Goal: Transaction & Acquisition: Purchase product/service

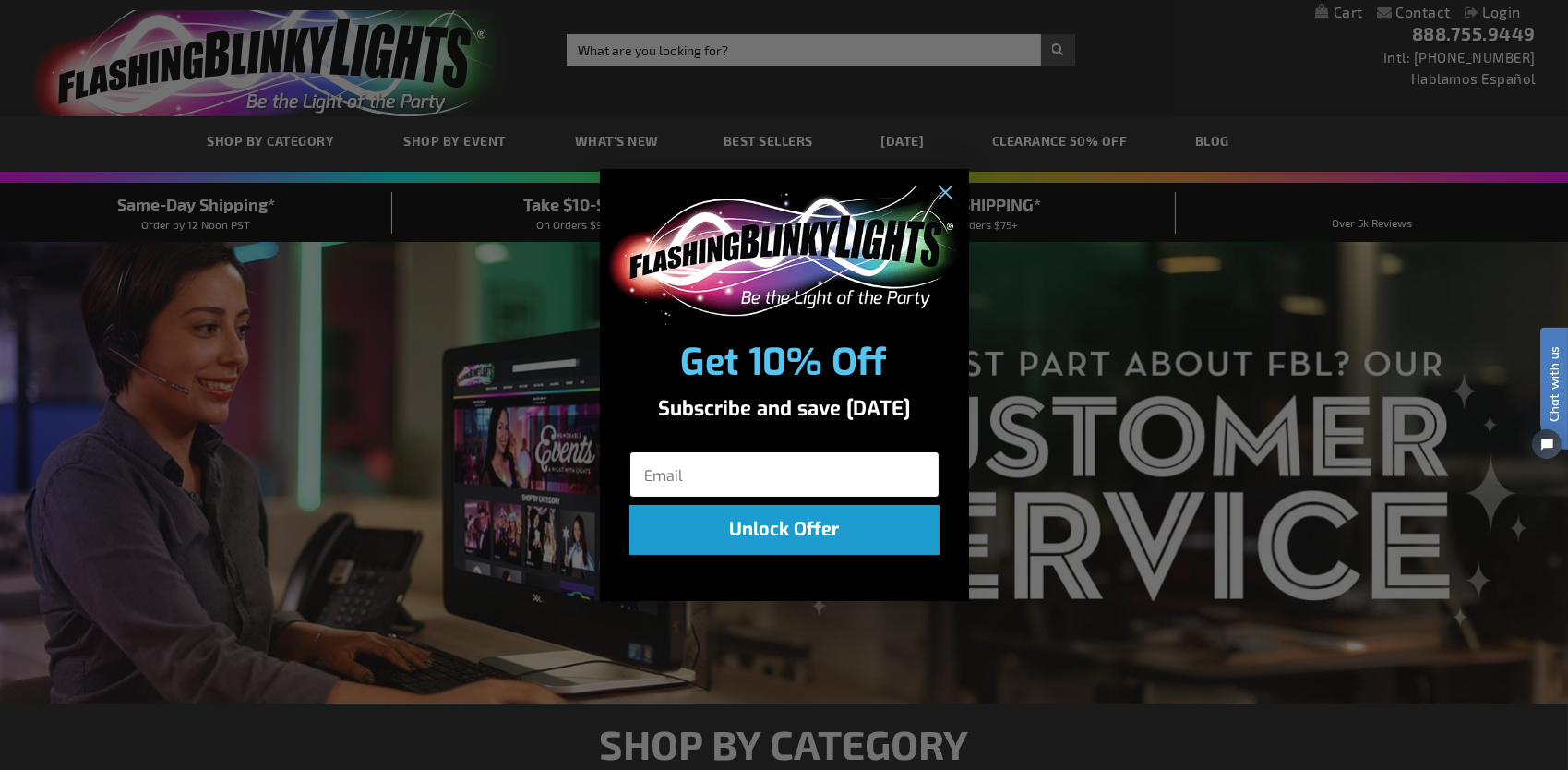
click at [748, 472] on input "Email" at bounding box center [784, 474] width 310 height 46
type input "rosannemil@aol.com"
click at [777, 545] on button "Unlock Offer" at bounding box center [784, 530] width 310 height 50
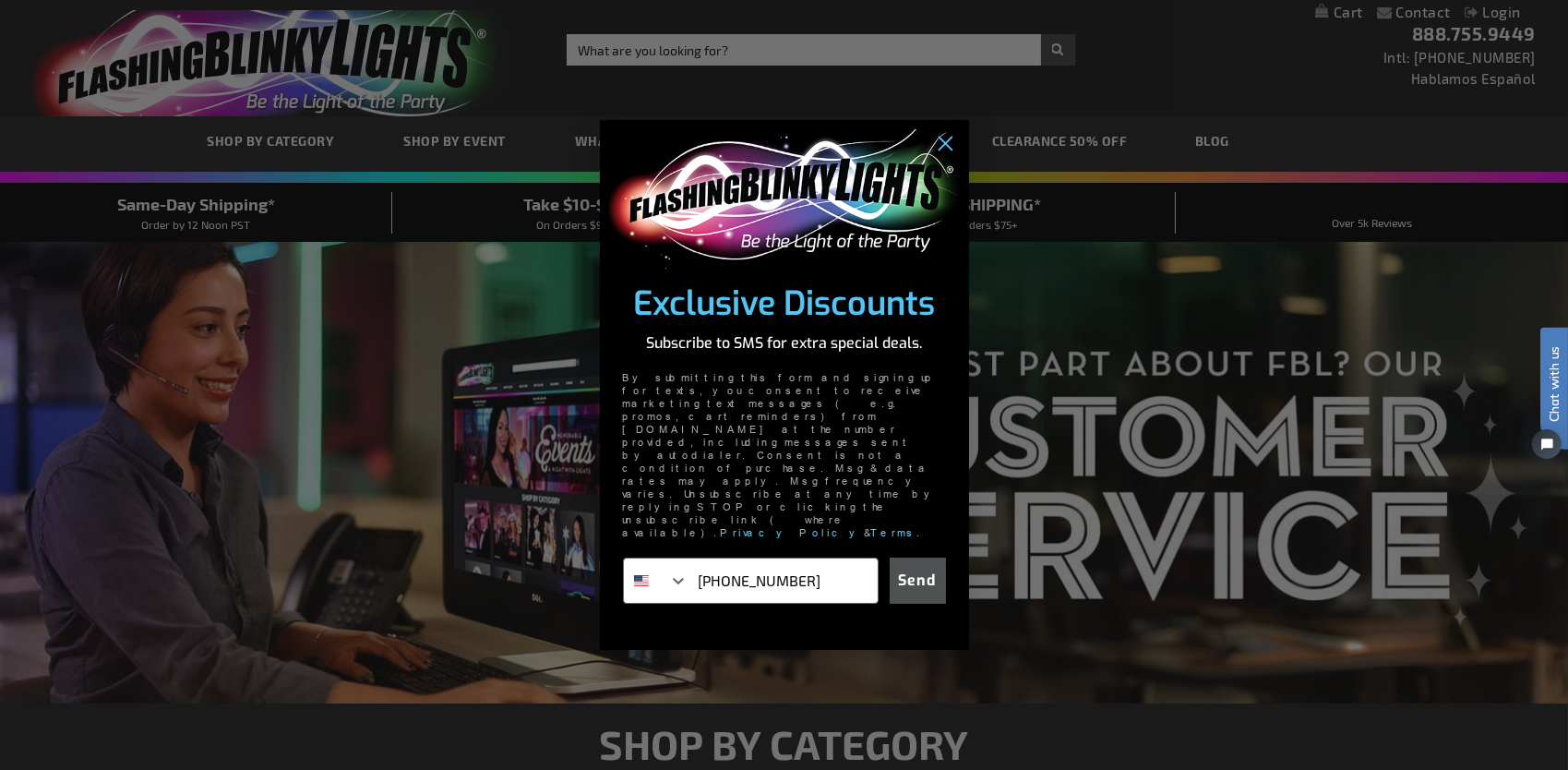
type input "214-564-5924"
click at [890, 557] on button "Send" at bounding box center [918, 581] width 56 height 46
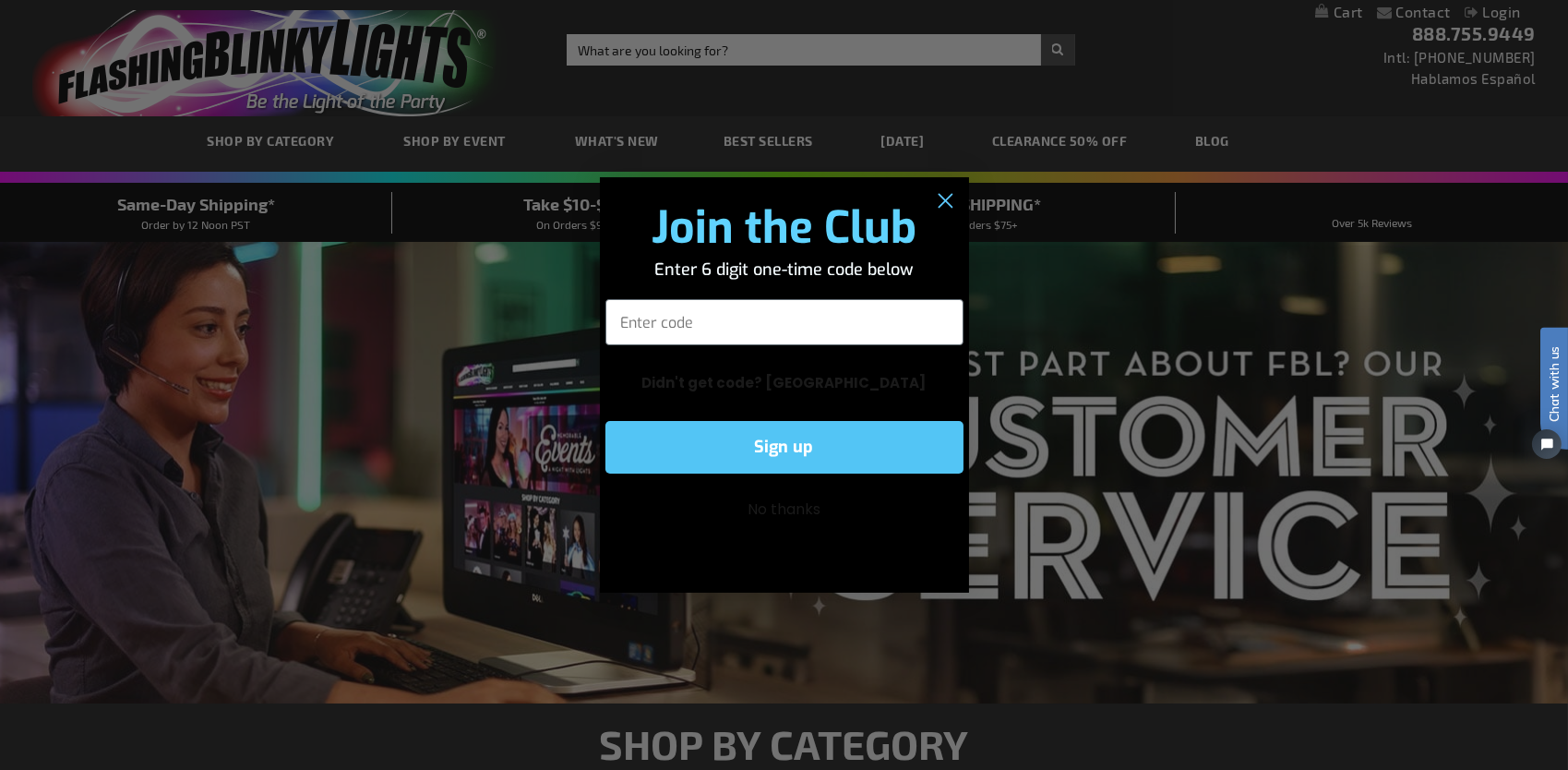
click at [675, 327] on input "Enter code" at bounding box center [784, 323] width 359 height 46
type input "078167"
click at [779, 444] on button "Sign up" at bounding box center [784, 446] width 359 height 53
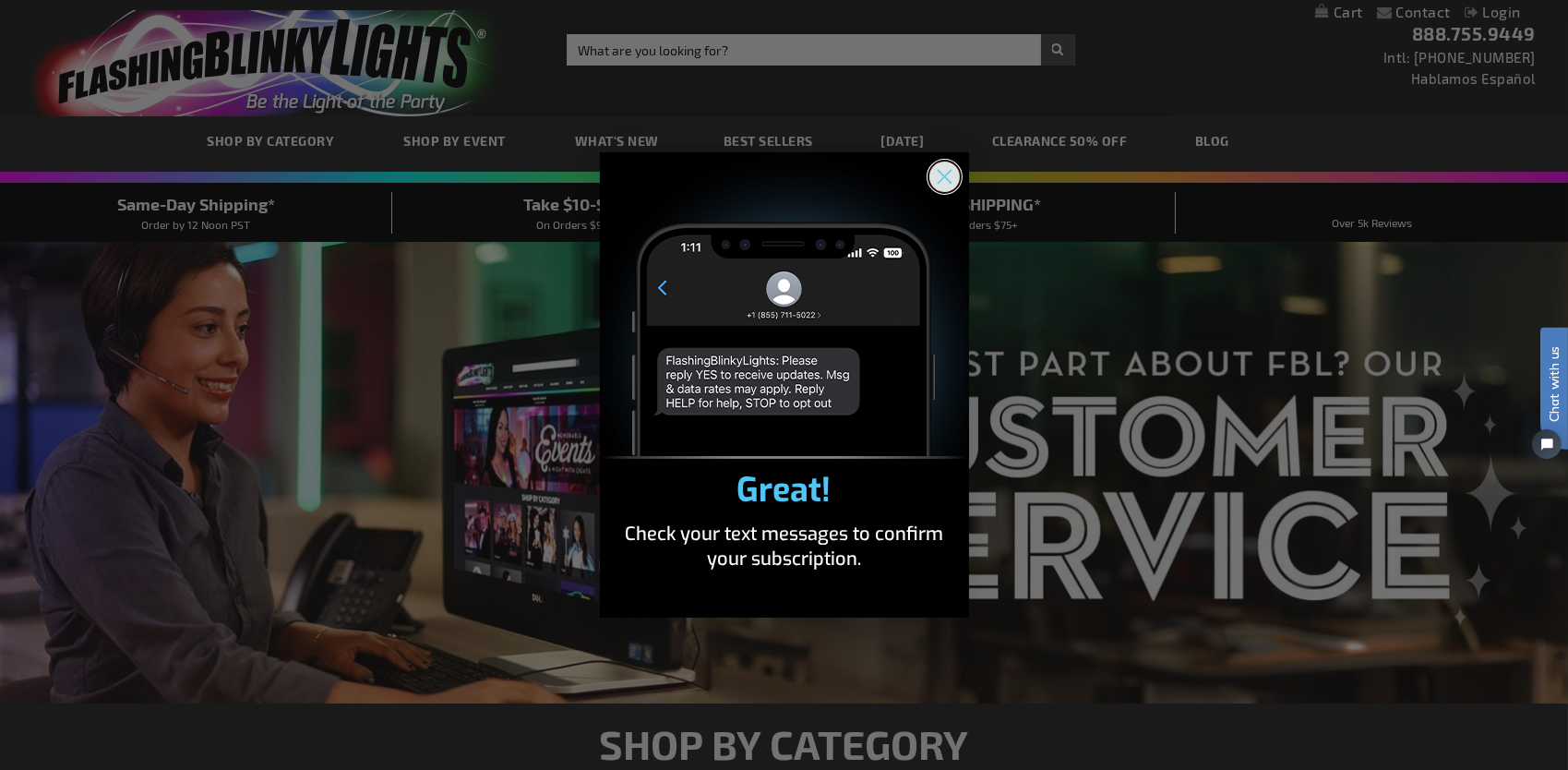
click at [945, 176] on icon "Close dialog" at bounding box center [944, 177] width 13 height 13
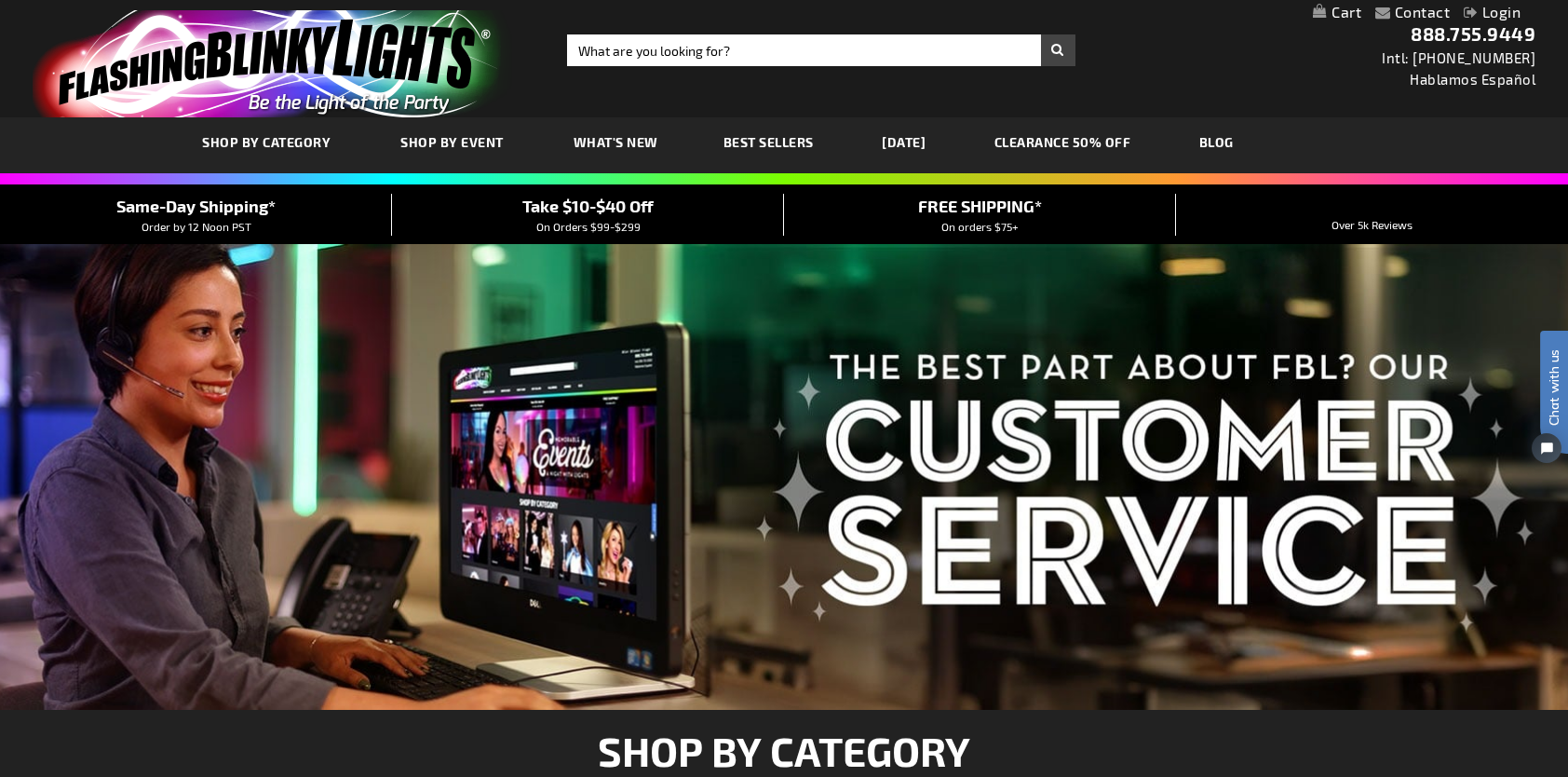
click at [204, 220] on span "Order by 12 Noon PST" at bounding box center [197, 227] width 110 height 13
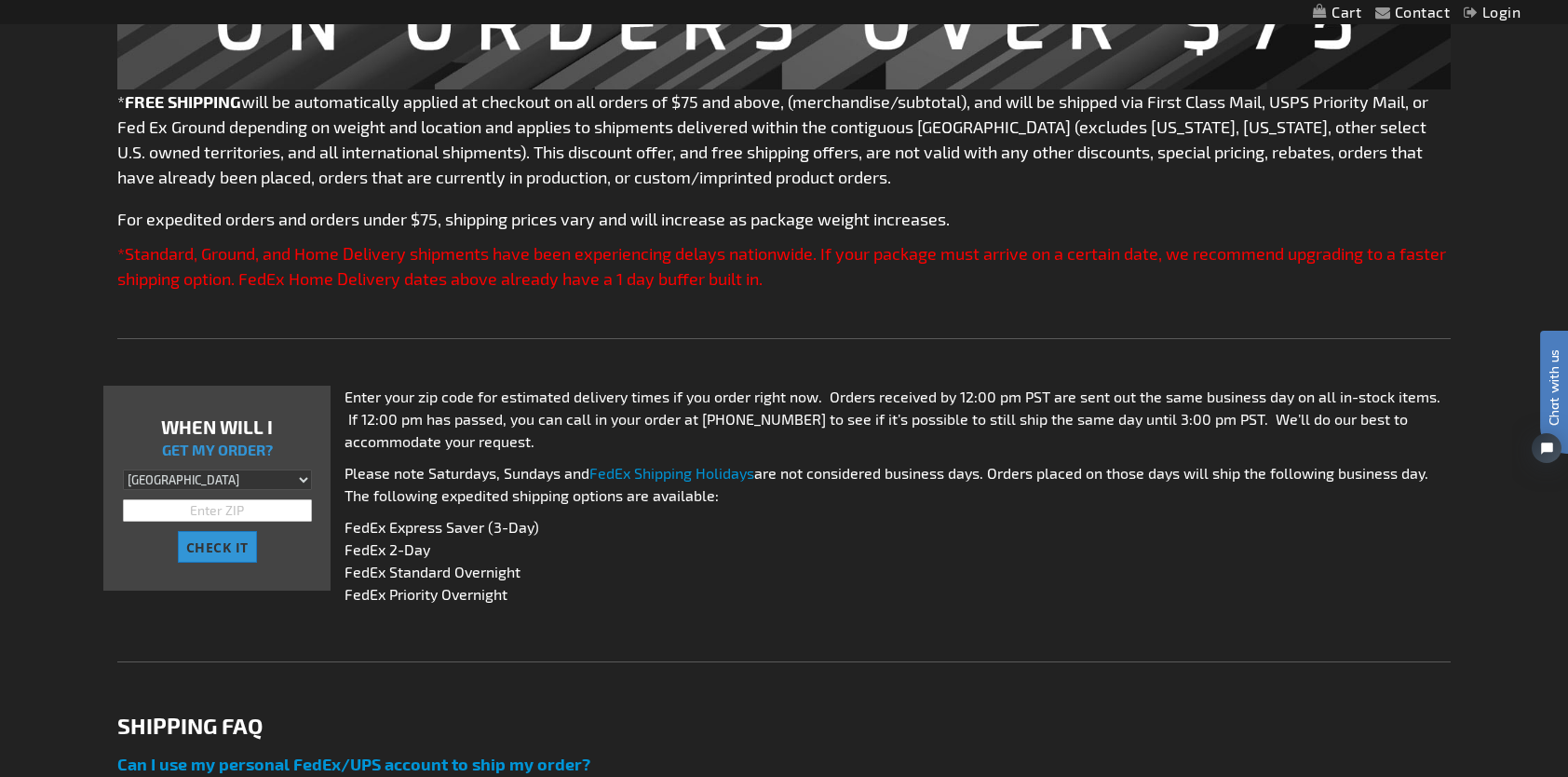
scroll to position [462, 0]
click at [152, 516] on input "text" at bounding box center [217, 510] width 189 height 22
type input "75214"
click at [200, 546] on span "CHECK IT" at bounding box center [217, 547] width 62 height 18
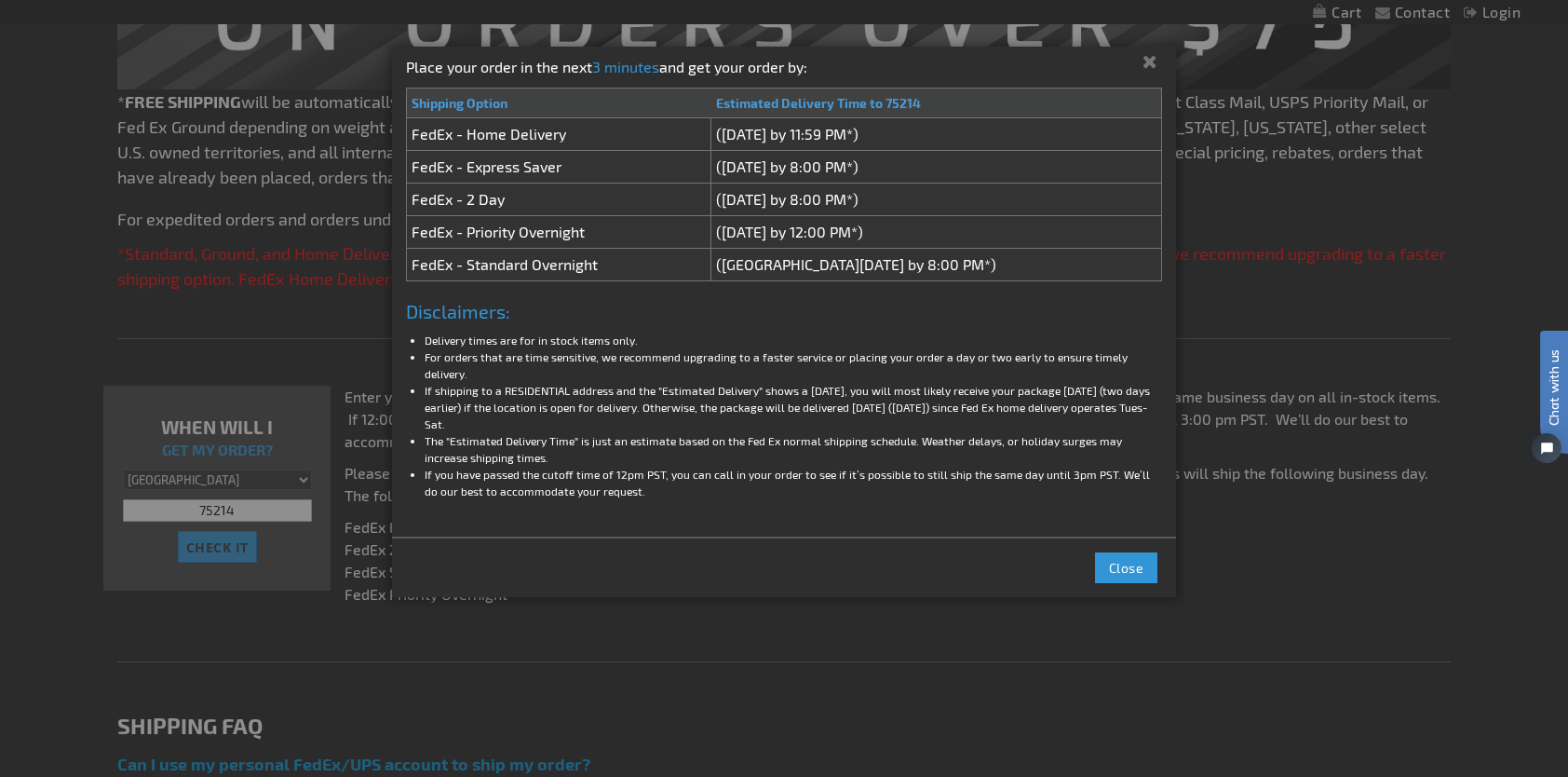
click at [1147, 571] on footer "Close" at bounding box center [784, 566] width 784 height 61
click at [1117, 560] on span "Close" at bounding box center [1127, 567] width 35 height 16
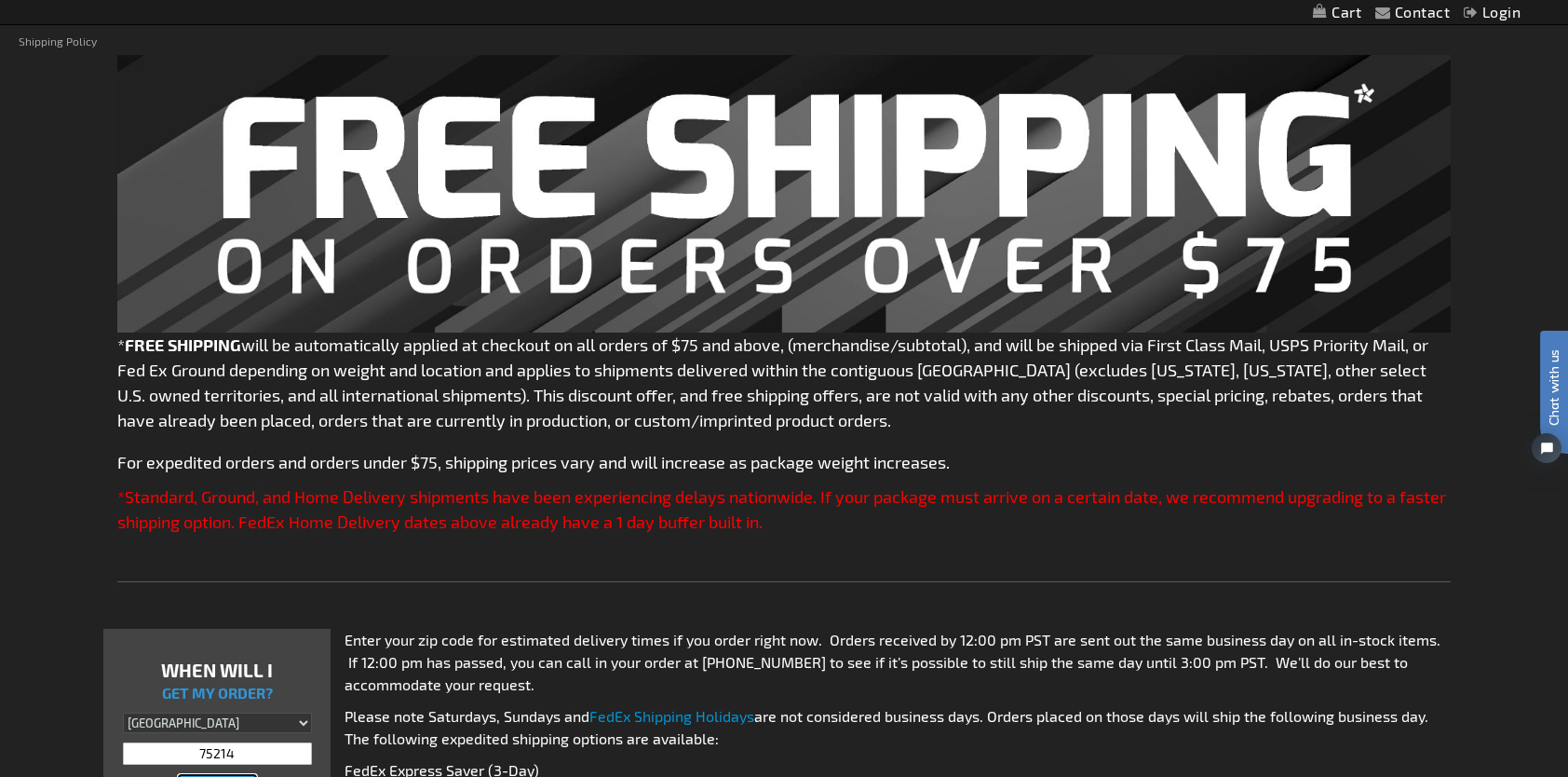
scroll to position [0, 0]
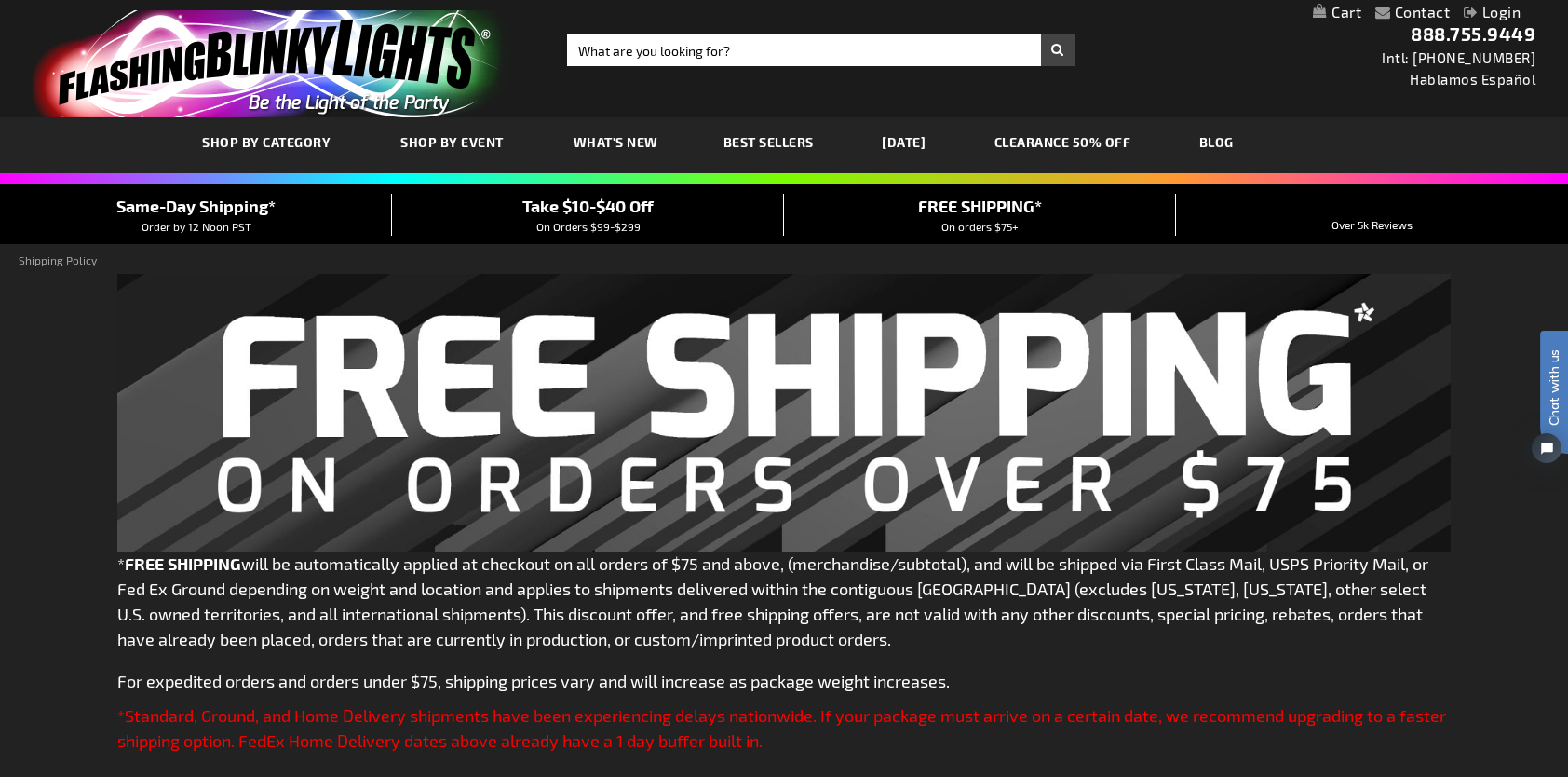
click at [583, 220] on span "On Orders $99-$299" at bounding box center [588, 227] width 104 height 13
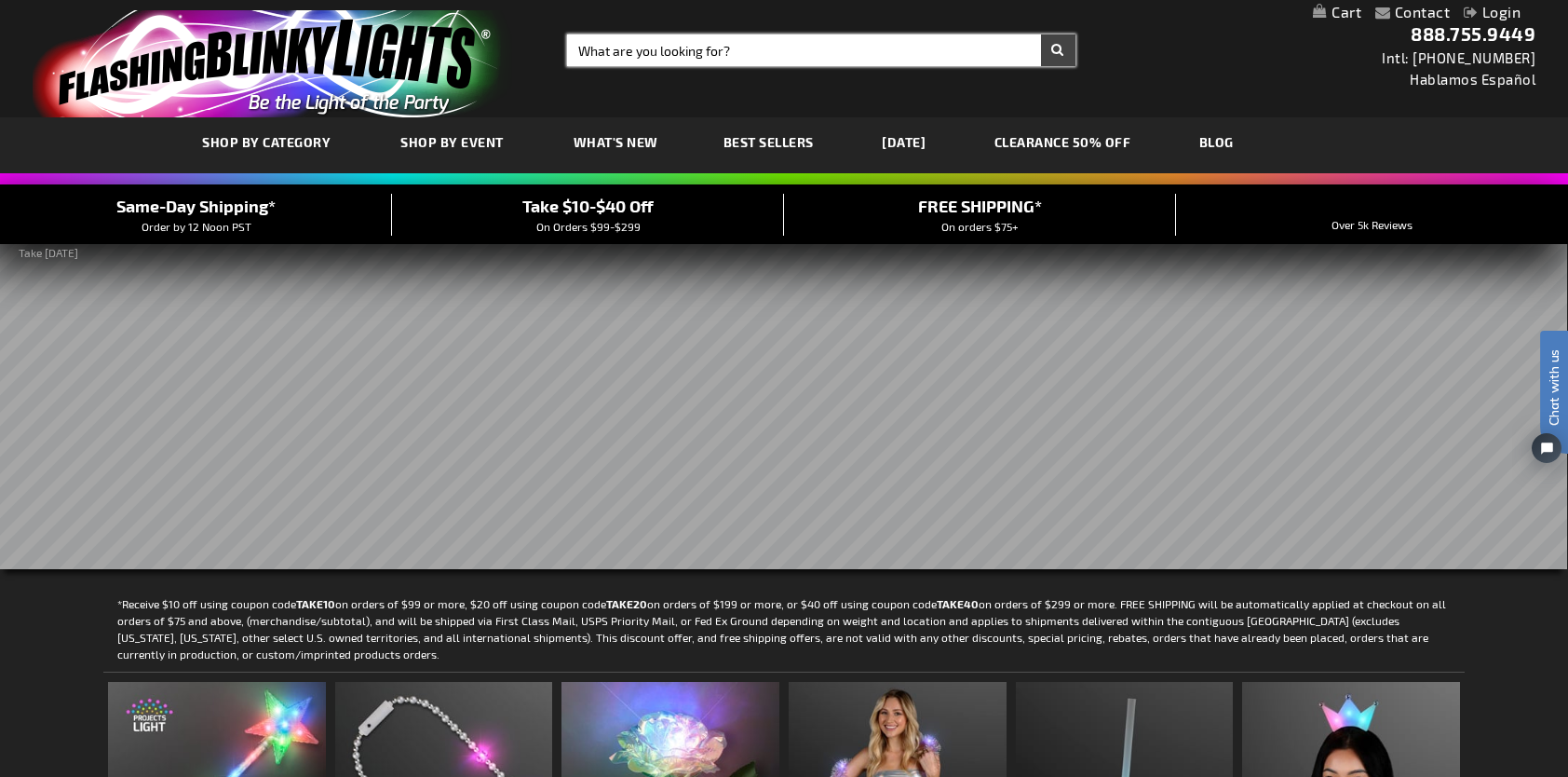
click at [670, 50] on input "Search" at bounding box center [820, 50] width 508 height 32
type input "lighted bracelets"
click at [1041, 35] on button "Search" at bounding box center [1058, 50] width 34 height 32
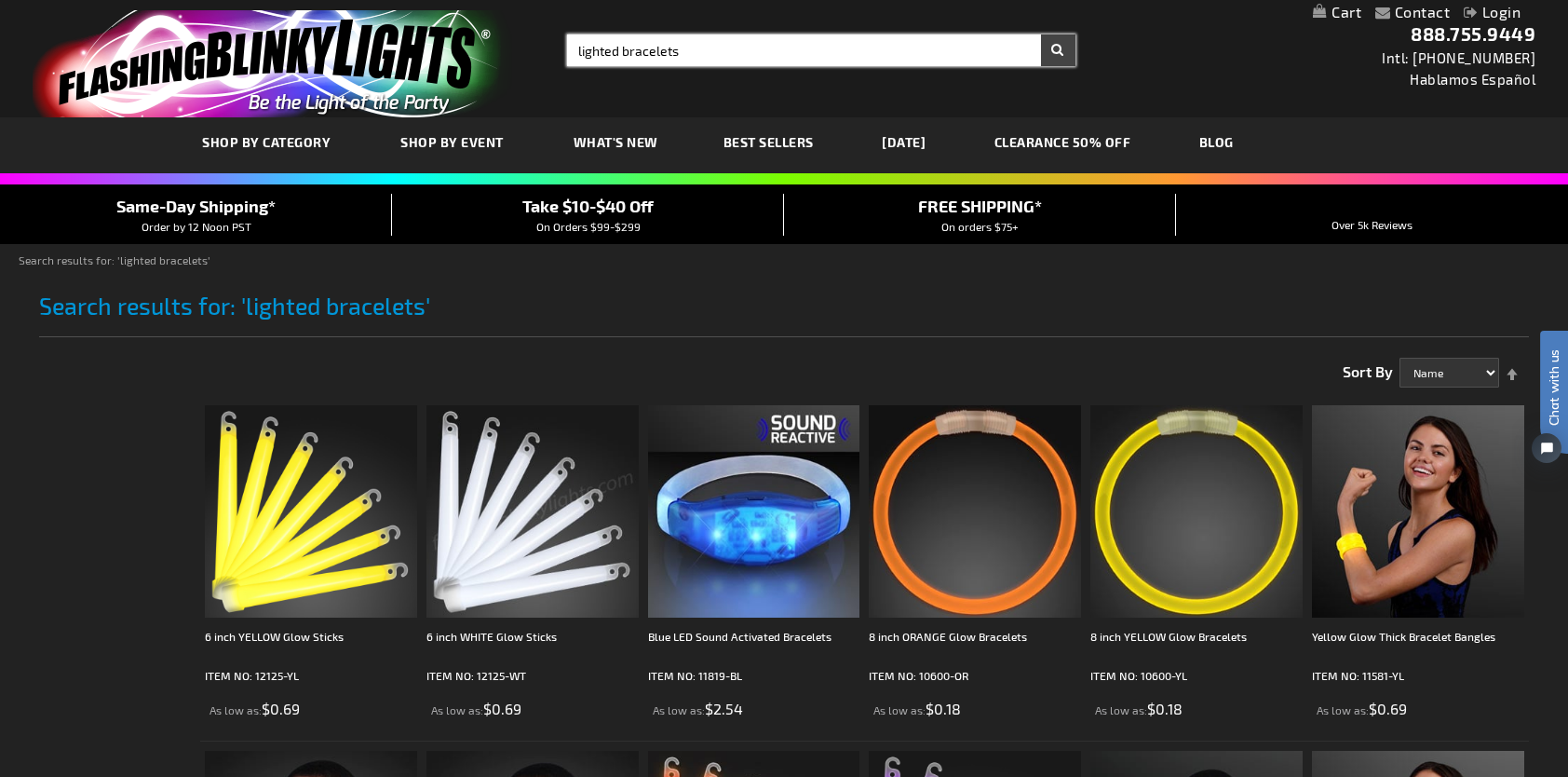
click at [614, 53] on input "lighted bracelets" at bounding box center [820, 50] width 508 height 32
type input "slow change lighted bracelets"
click at [1041, 35] on button "Search" at bounding box center [1058, 50] width 34 height 32
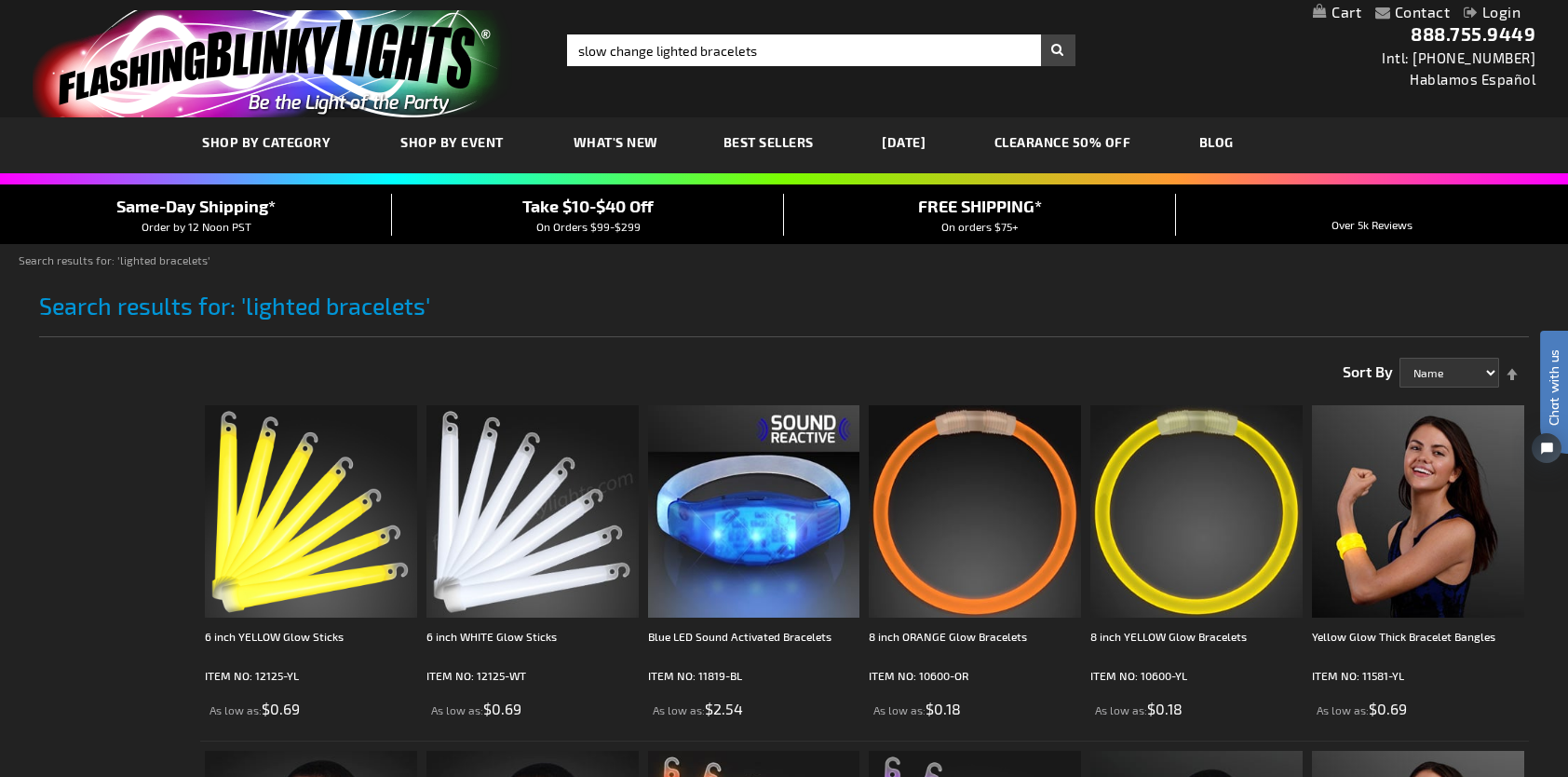
click at [1058, 50] on button "Search" at bounding box center [1058, 50] width 34 height 32
click at [765, 151] on link "Best Sellers" at bounding box center [768, 142] width 118 height 62
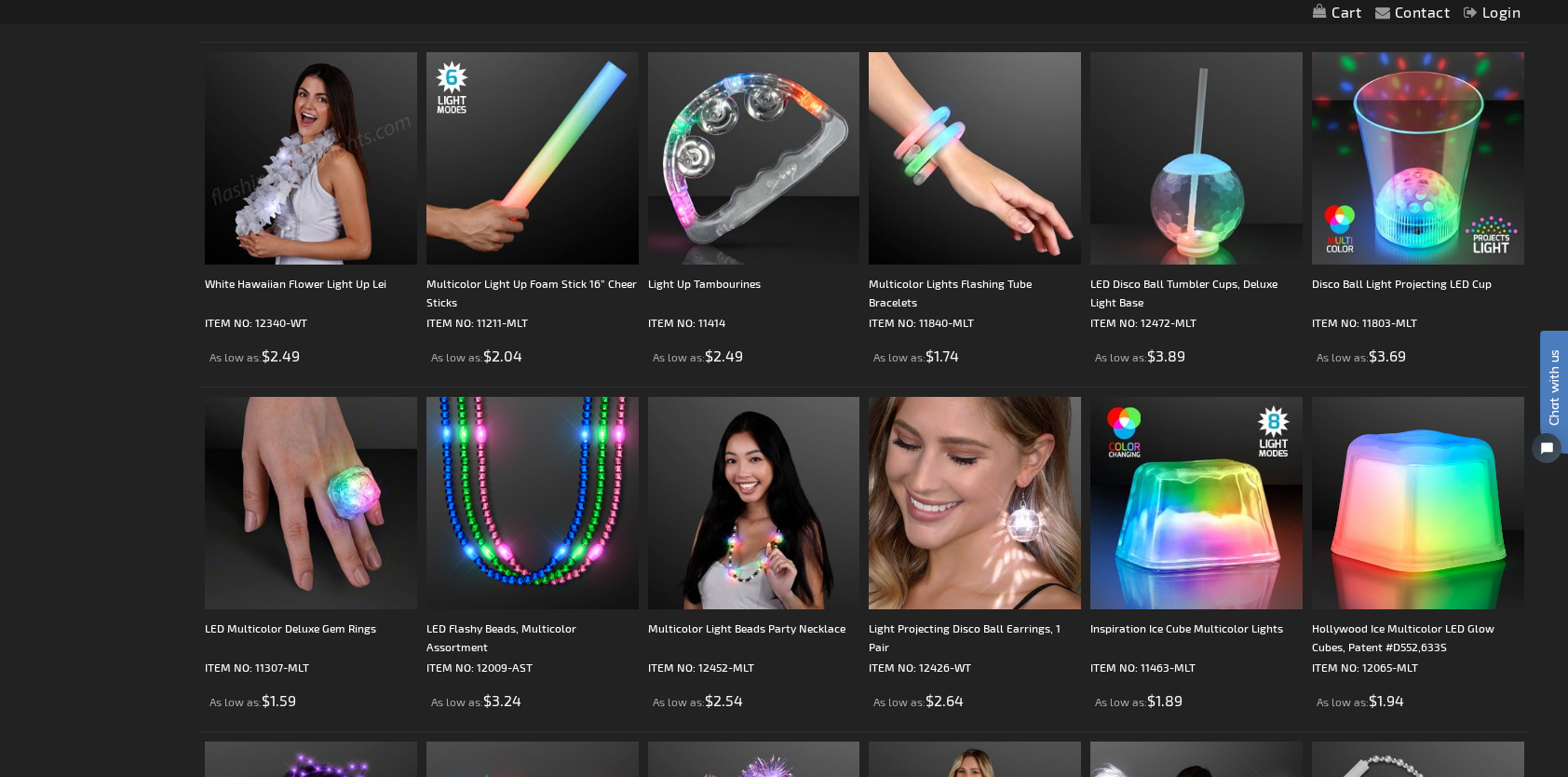
scroll to position [910, 0]
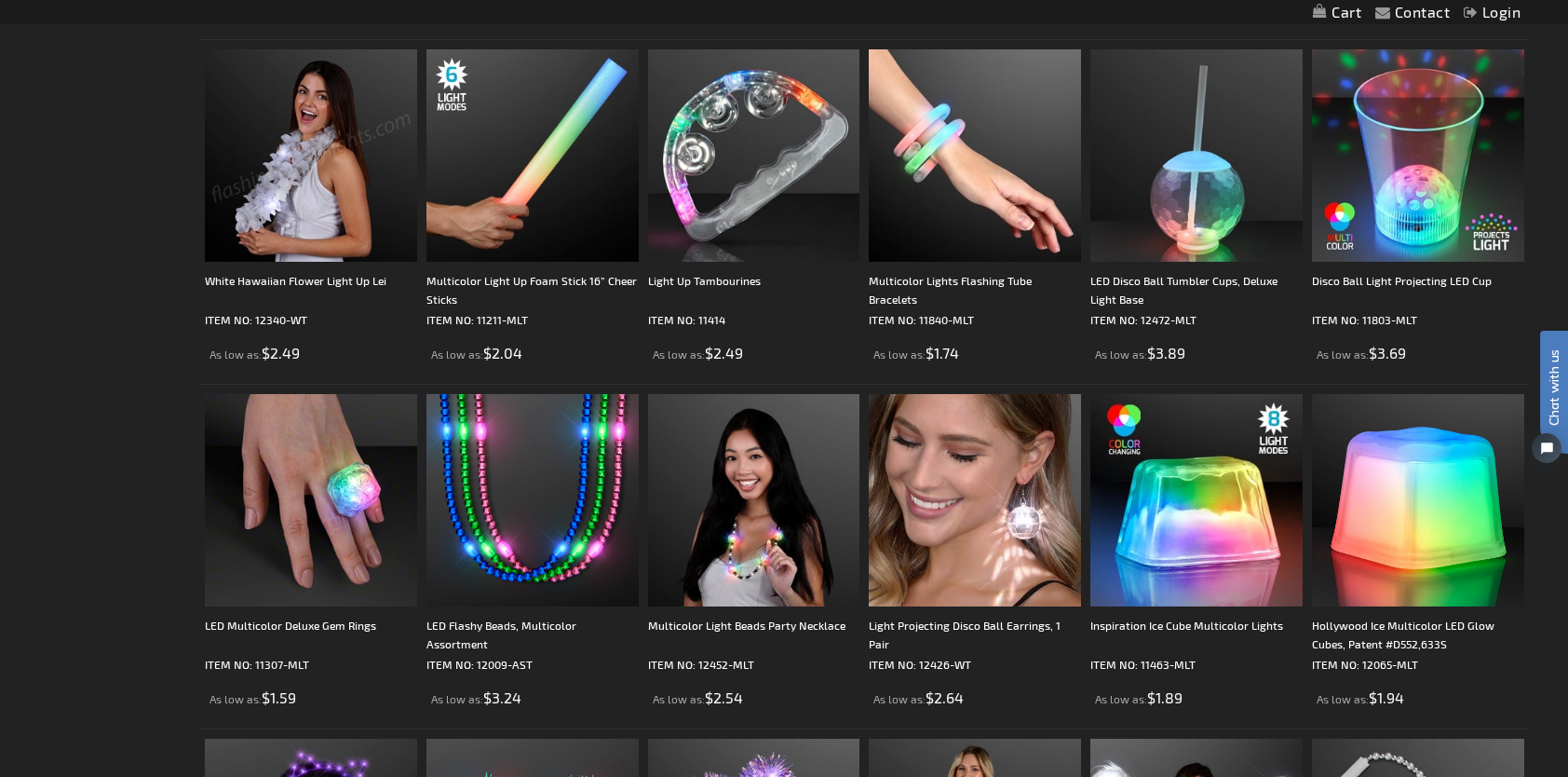
click at [996, 185] on img at bounding box center [975, 156] width 213 height 213
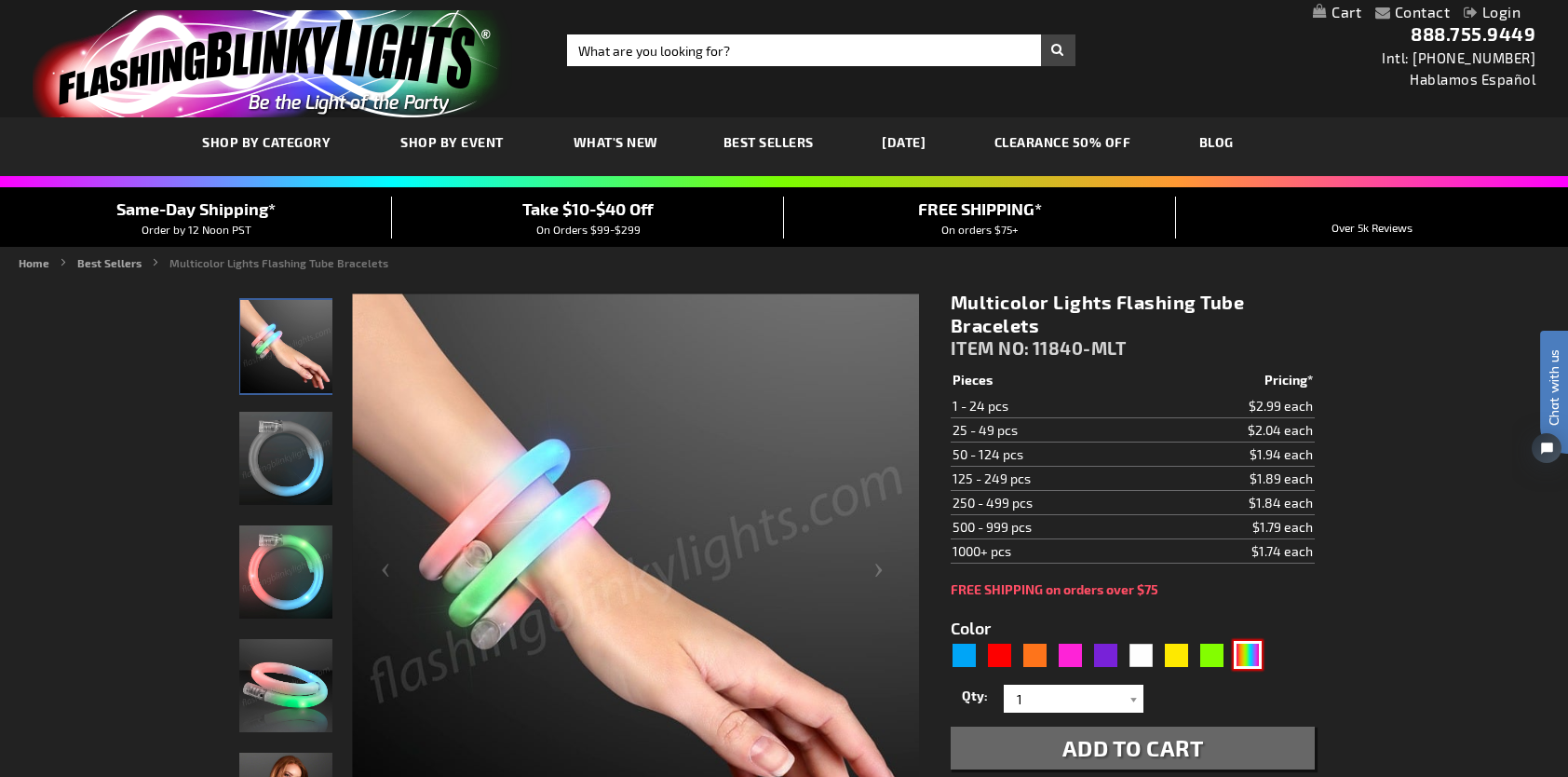
click at [1250, 659] on div "Multicolor" at bounding box center [1247, 655] width 28 height 28
click at [1055, 698] on input "1" at bounding box center [1076, 699] width 135 height 28
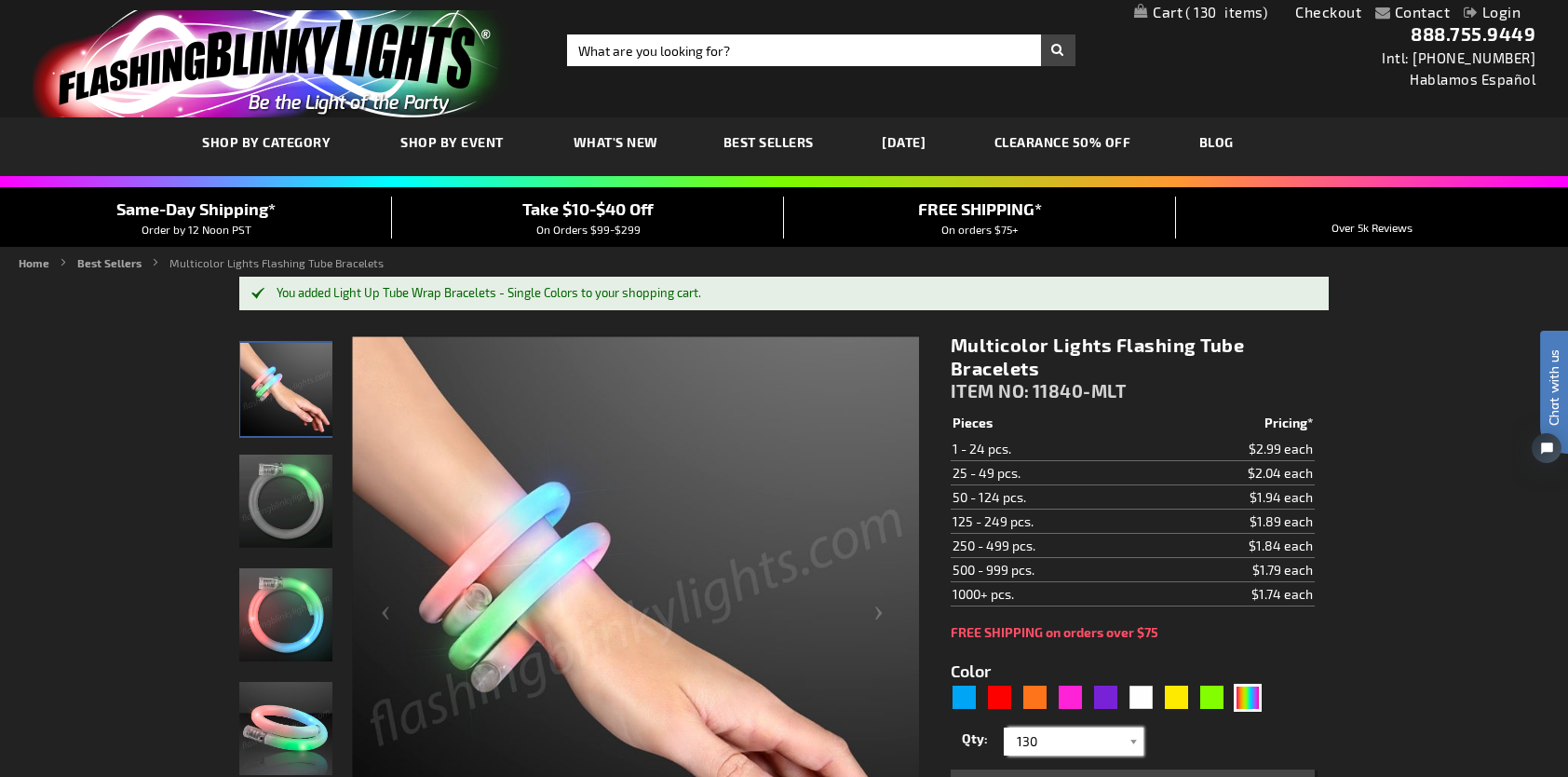
type input "130"
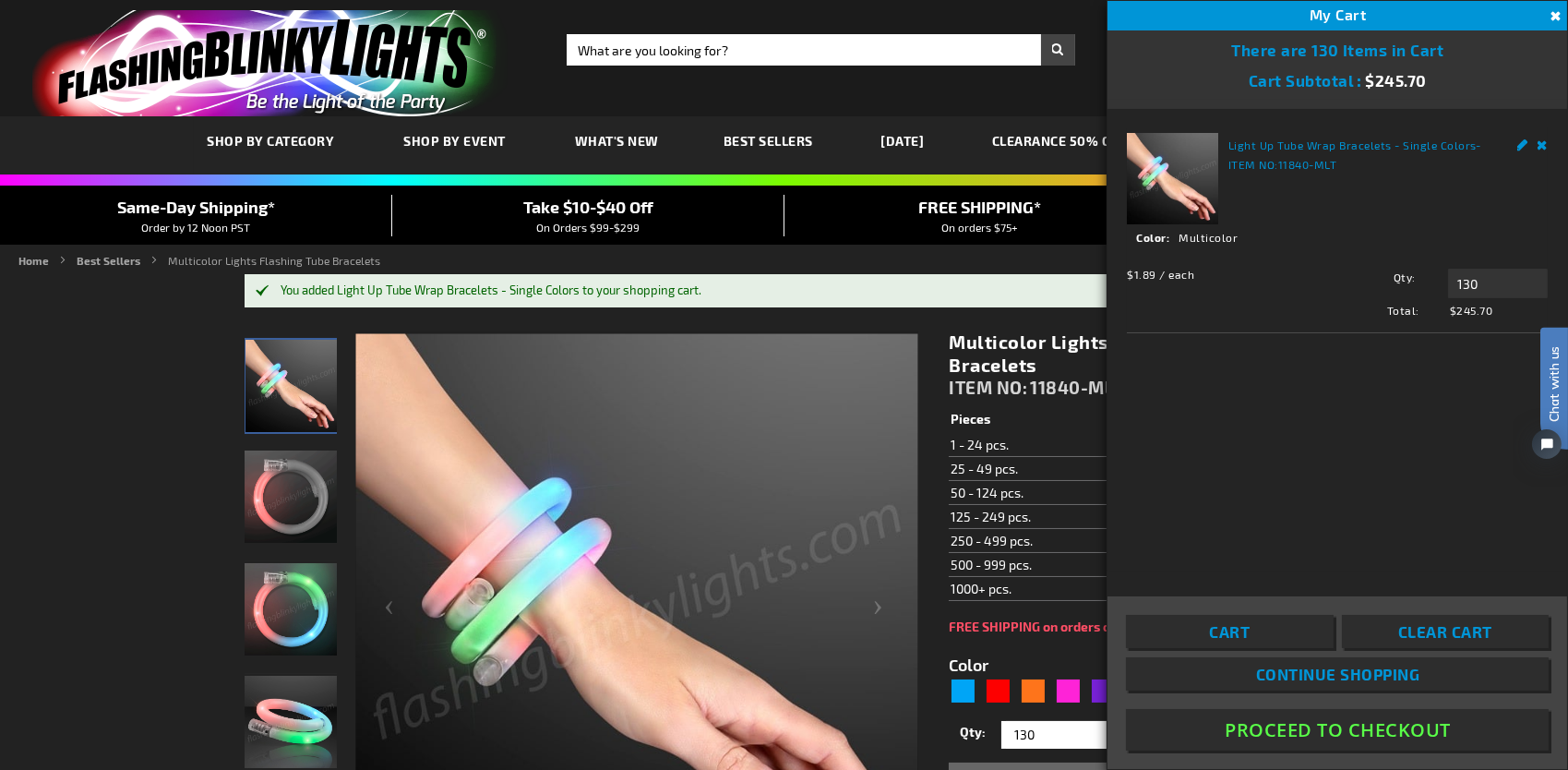
click at [1553, 18] on button "Close" at bounding box center [1553, 17] width 20 height 20
